Goal: Task Accomplishment & Management: Manage account settings

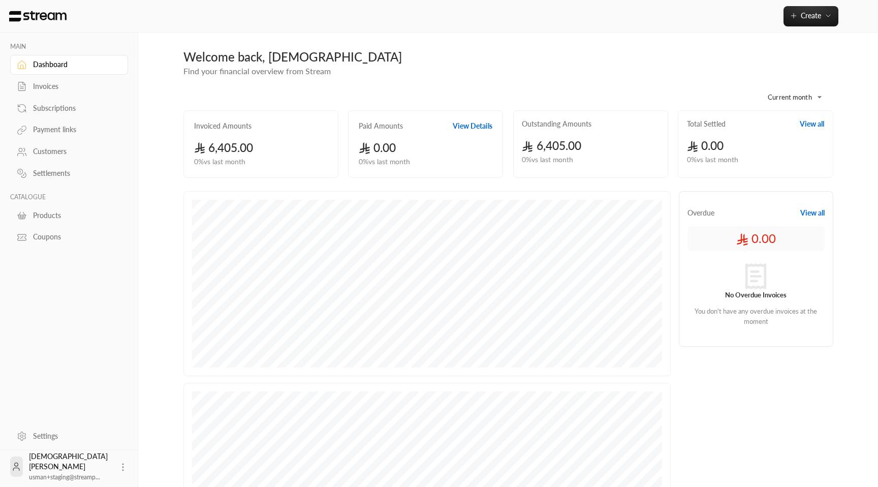
click at [56, 86] on div "Invoices" at bounding box center [74, 86] width 82 height 10
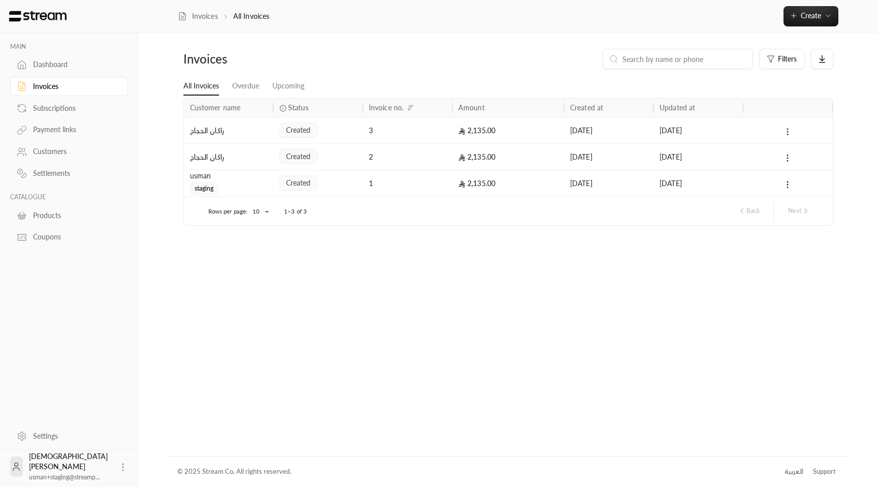
click at [84, 440] on div "Settings" at bounding box center [74, 436] width 82 height 10
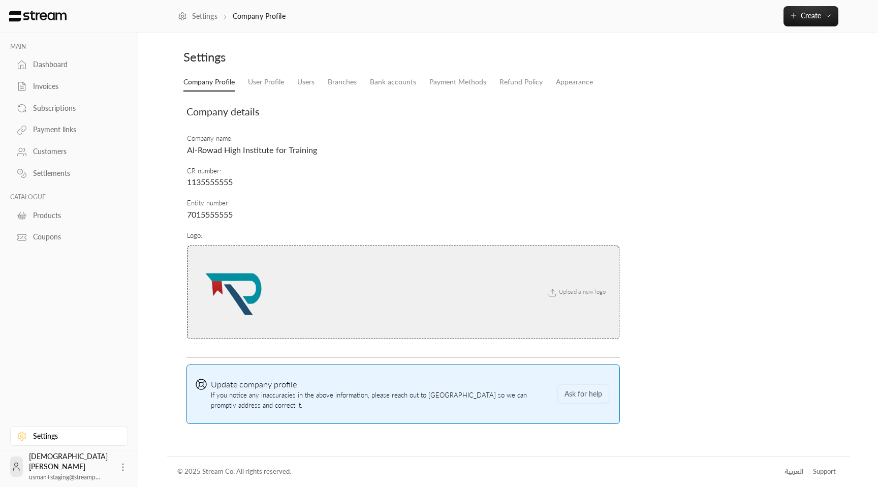
click at [77, 74] on link "Dashboard" at bounding box center [69, 65] width 118 height 20
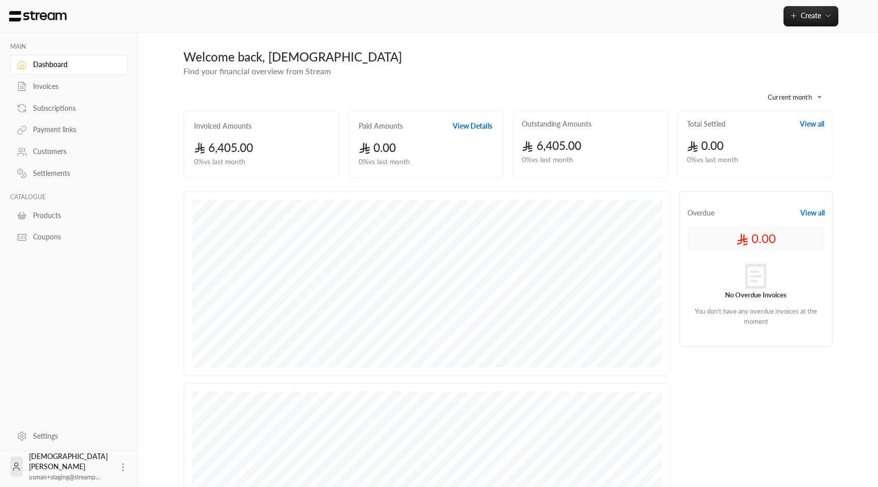
click at [65, 89] on div "Invoices" at bounding box center [74, 86] width 82 height 10
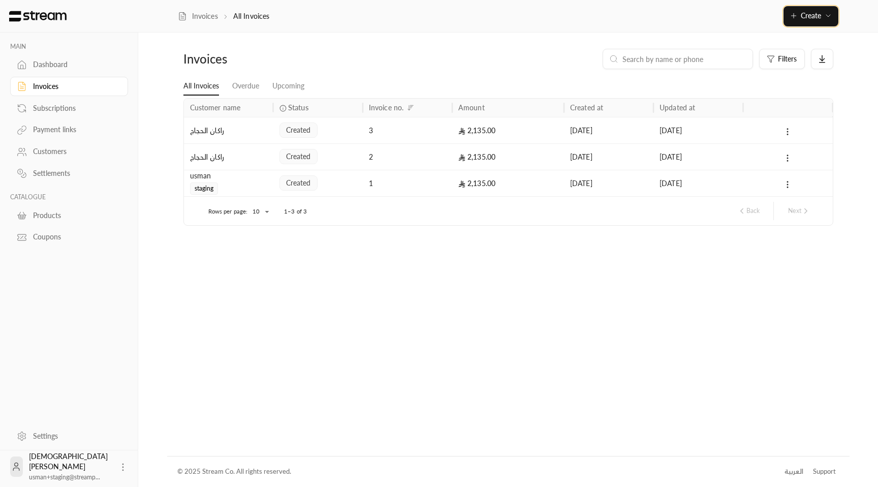
click at [793, 16] on icon "button" at bounding box center [794, 16] width 8 height 8
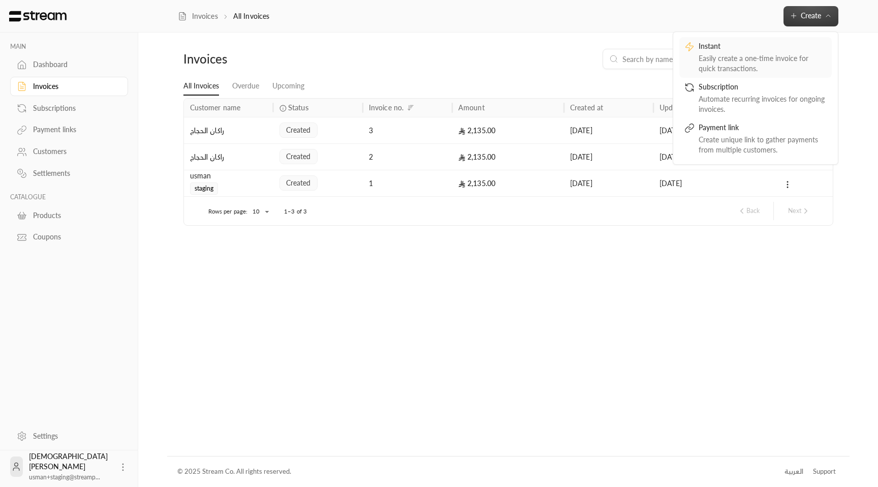
click at [752, 52] on div "Instant" at bounding box center [763, 47] width 128 height 12
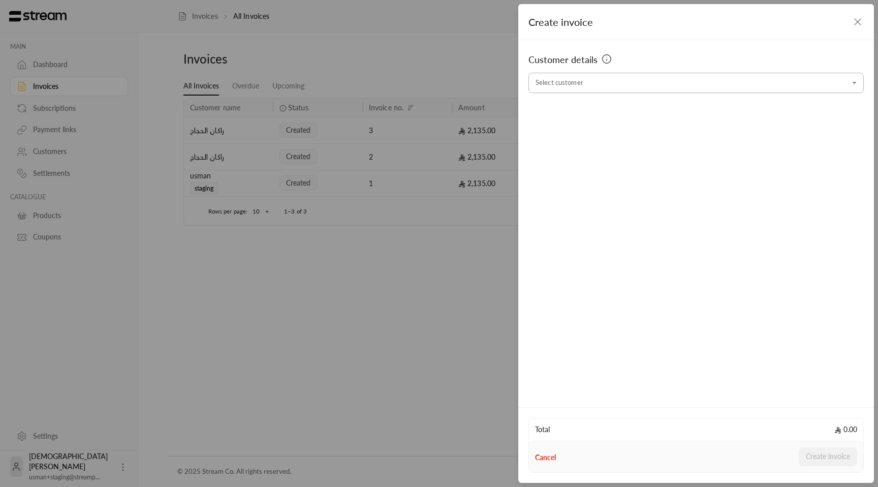
click at [628, 85] on input "Select customer" at bounding box center [695, 83] width 335 height 18
click at [628, 160] on span "[PHONE_NUMBER]" at bounding box center [639, 159] width 70 height 8
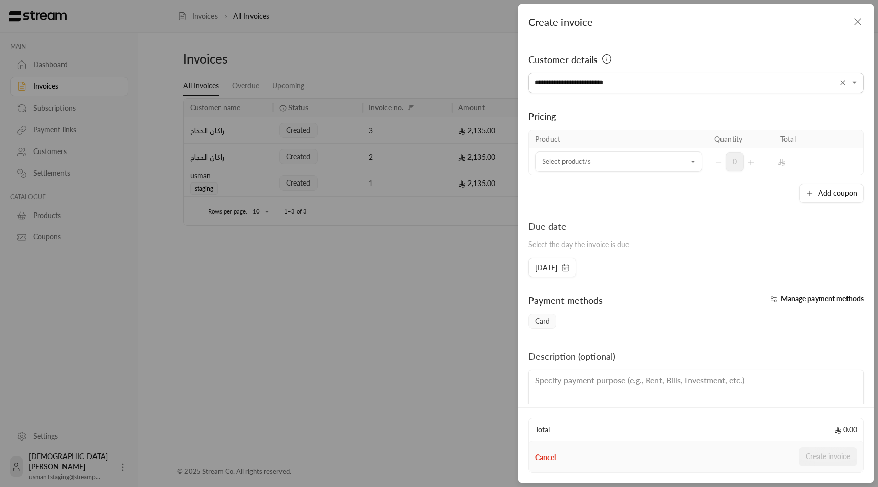
type input "**********"
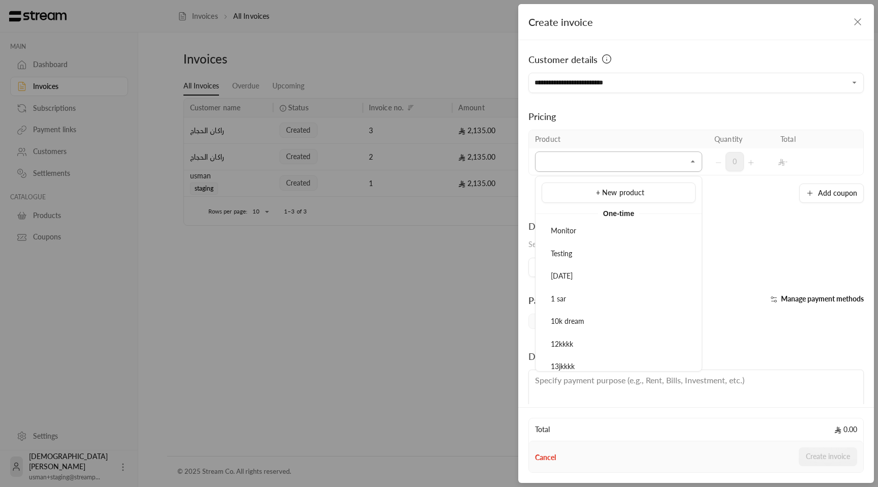
click at [589, 159] on input "Select customer" at bounding box center [618, 162] width 167 height 18
click at [559, 240] on li "Monitor" at bounding box center [619, 231] width 154 height 20
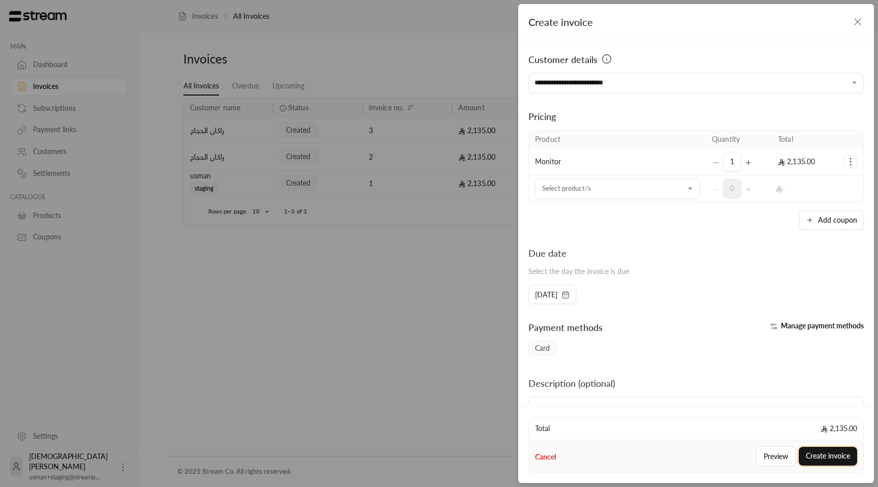
click at [815, 453] on button "Create invoice" at bounding box center [828, 456] width 58 height 19
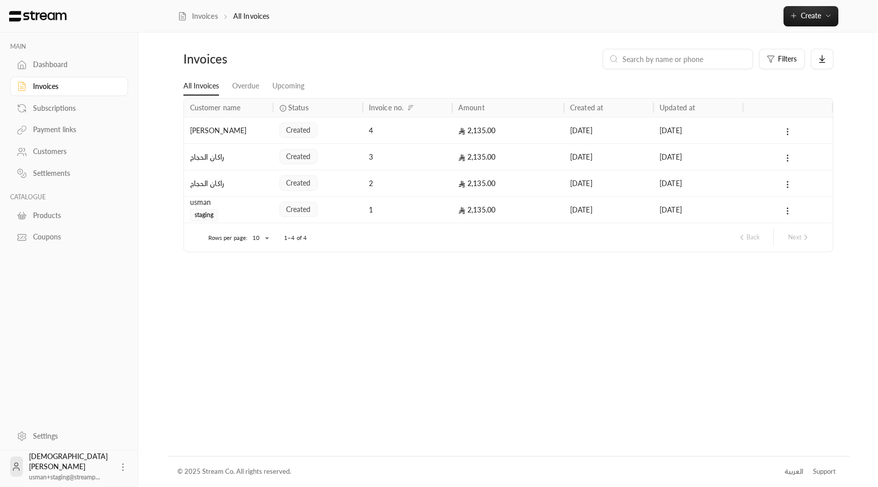
click at [62, 160] on link "Customers" at bounding box center [69, 152] width 118 height 20
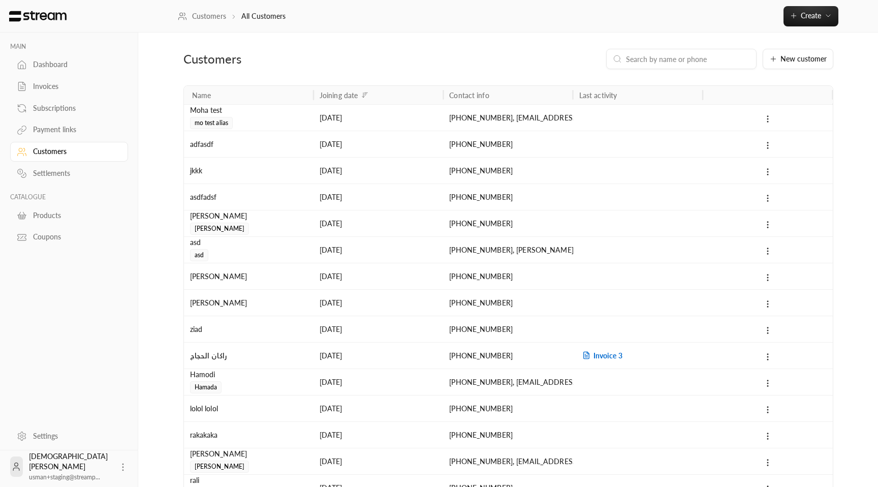
click at [683, 63] on input at bounding box center [688, 58] width 124 height 11
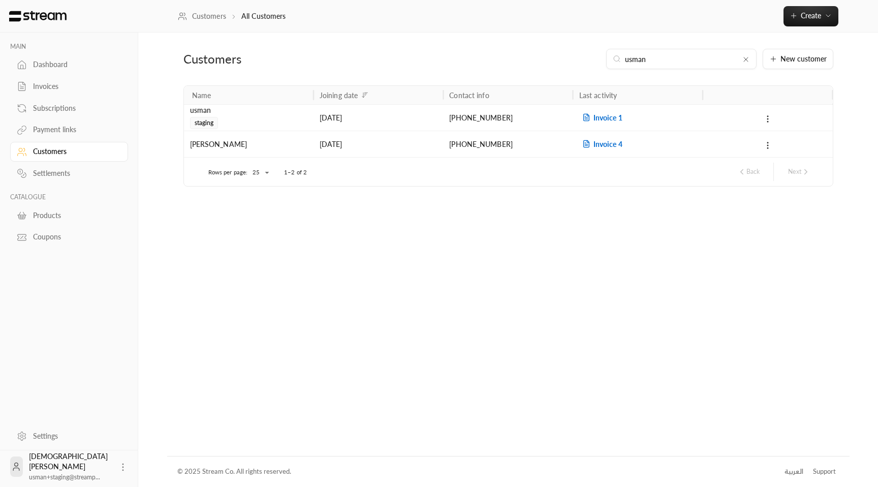
type input "usman"
click at [715, 146] on div at bounding box center [767, 144] width 117 height 26
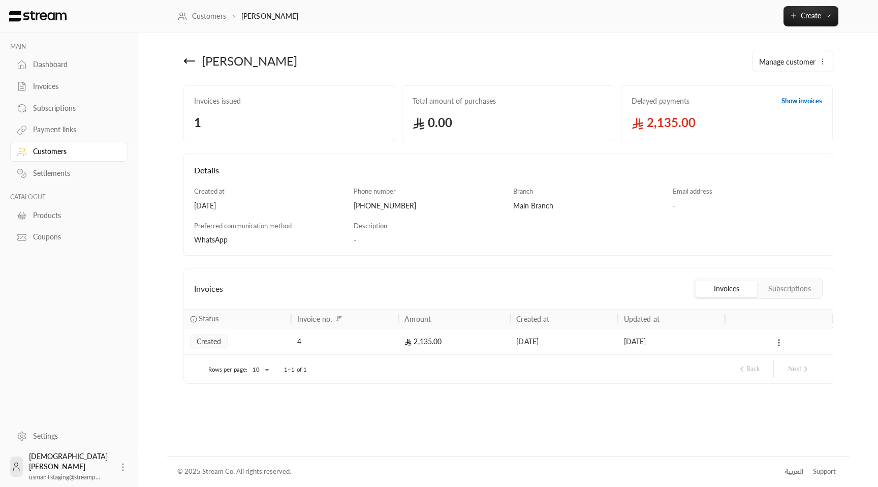
click at [804, 59] on span "Manage customer" at bounding box center [787, 61] width 56 height 11
click at [770, 85] on link "Edit" at bounding box center [791, 91] width 63 height 18
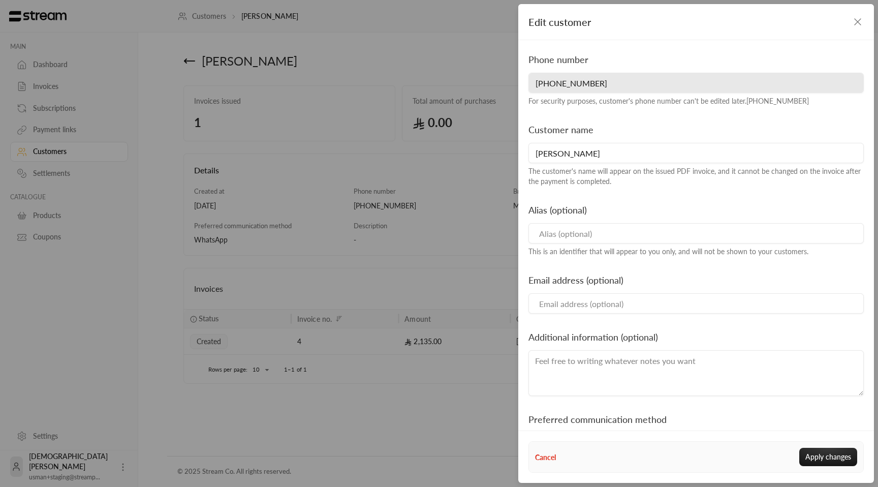
click at [859, 22] on icon "button" at bounding box center [858, 22] width 12 height 12
